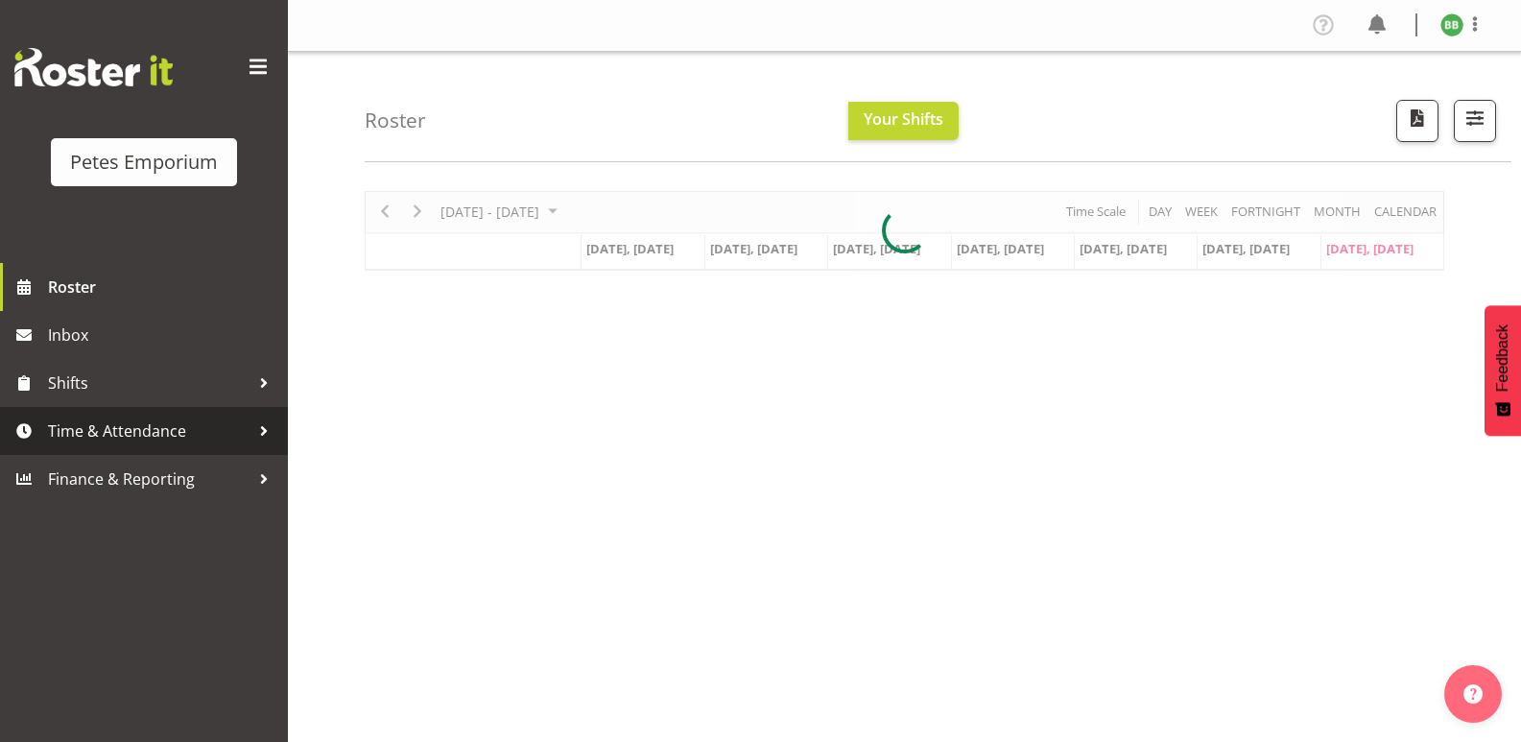
click at [114, 437] on span "Time & Attendance" at bounding box center [148, 430] width 201 height 29
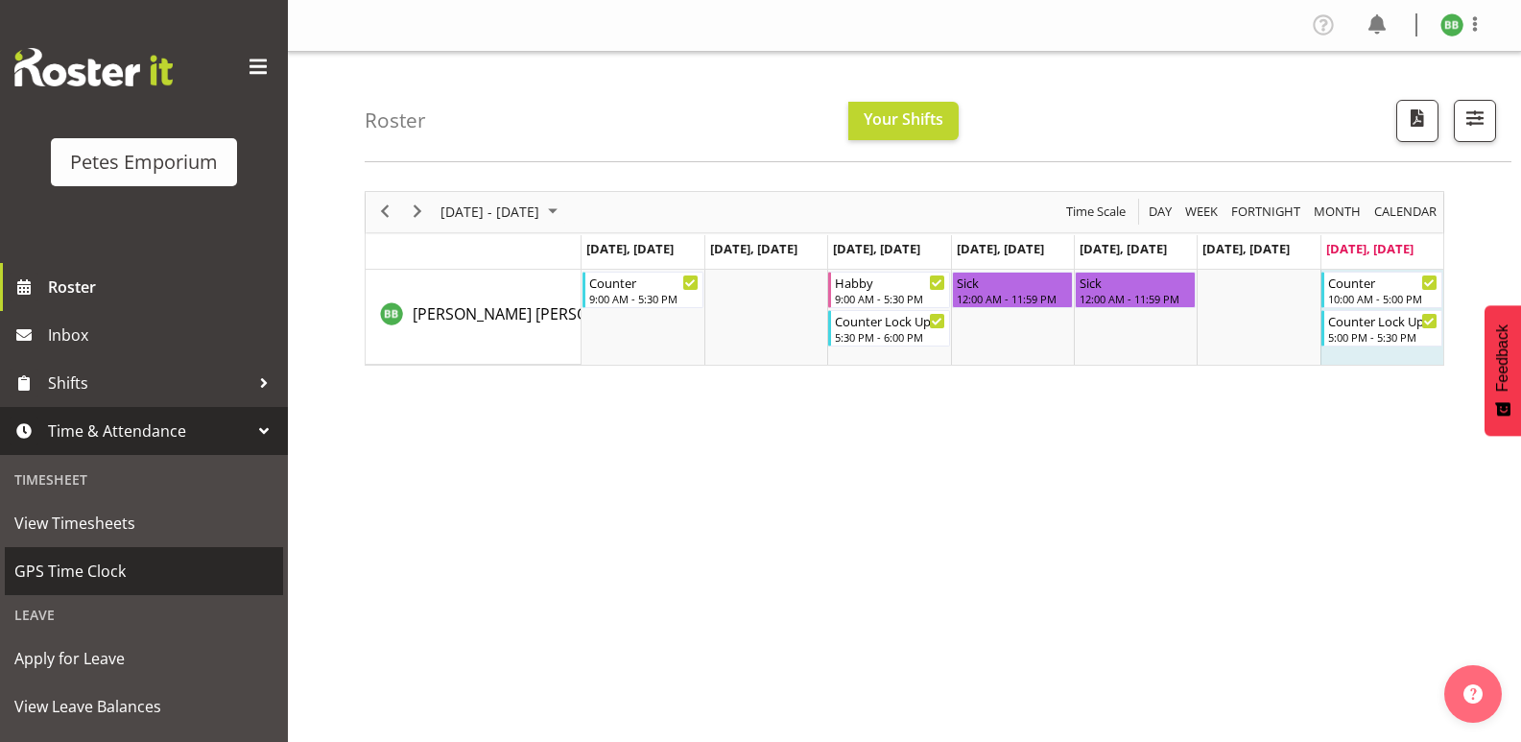
click at [148, 573] on span "GPS Time Clock" at bounding box center [143, 570] width 259 height 29
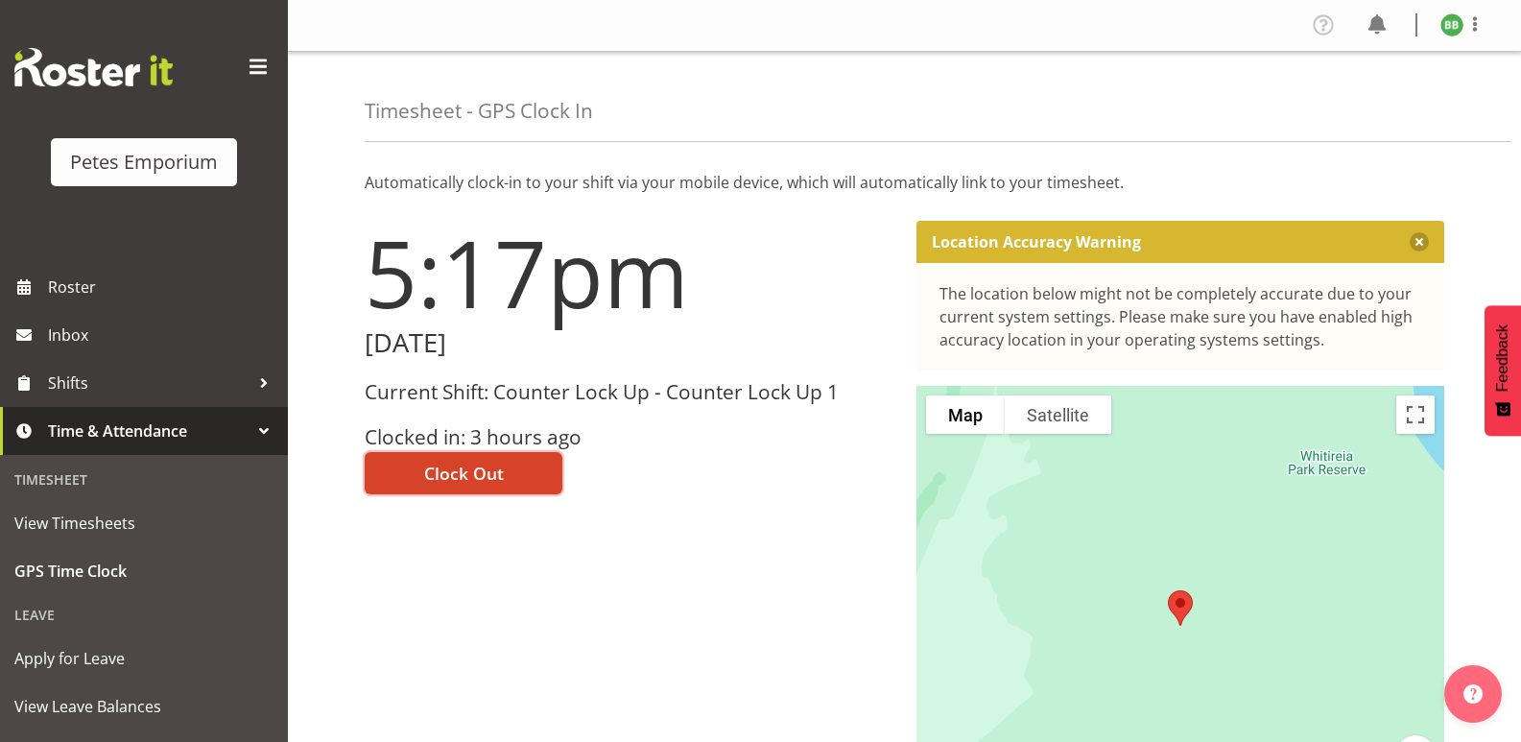
click at [507, 478] on button "Clock Out" at bounding box center [464, 473] width 198 height 42
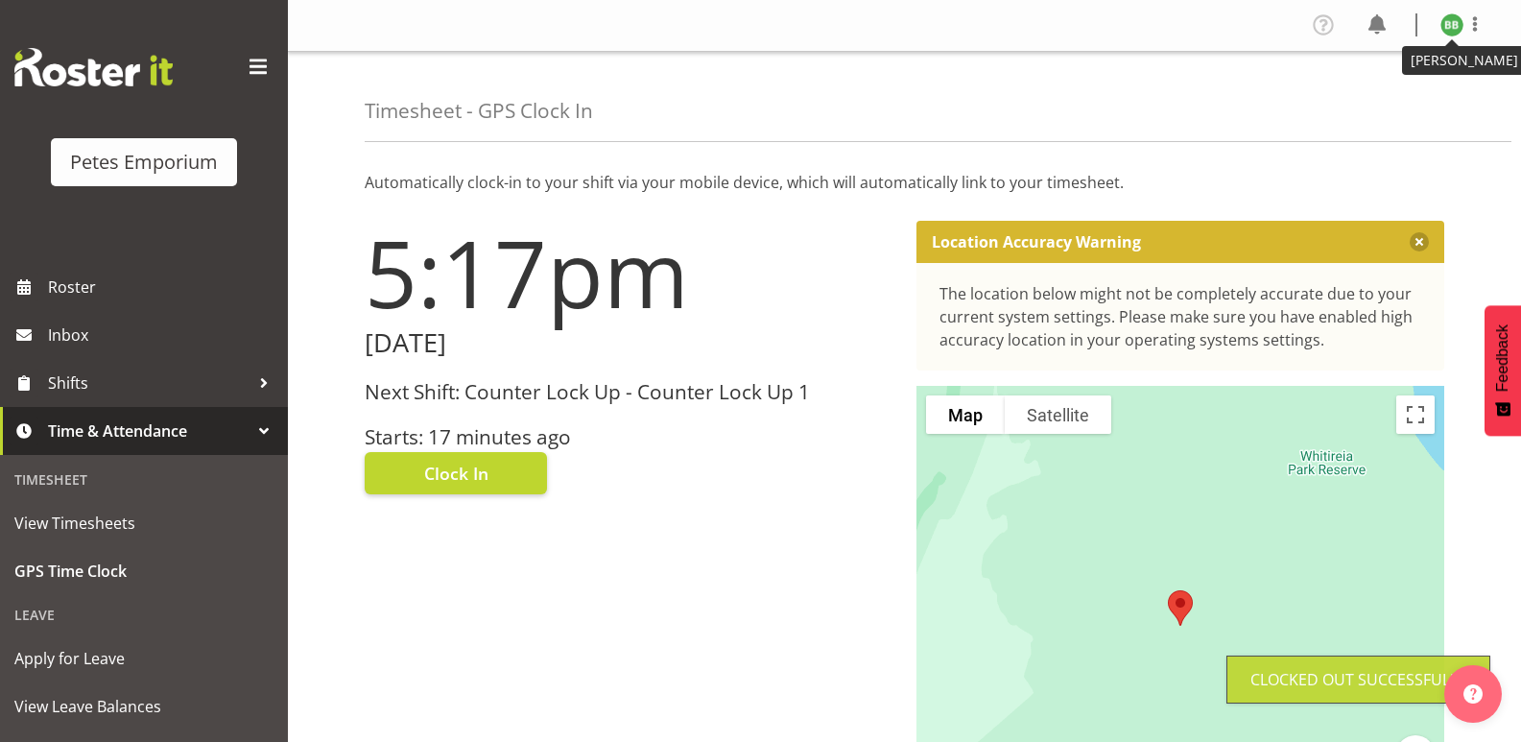
click at [1458, 14] on figure at bounding box center [1451, 24] width 23 height 23
click at [1379, 104] on link "Log Out" at bounding box center [1394, 100] width 184 height 35
